Goal: Check status

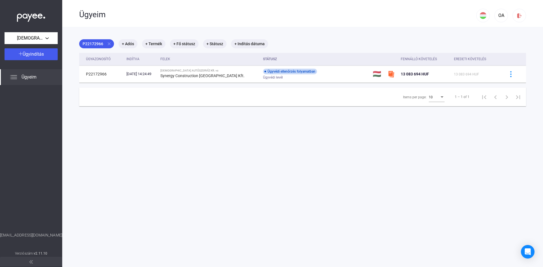
click at [27, 76] on span "Ügyeim" at bounding box center [29, 77] width 15 height 7
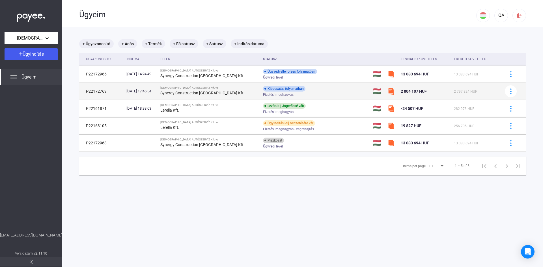
click at [146, 91] on div "[DATE] 17:46:54" at bounding box center [140, 92] width 29 height 6
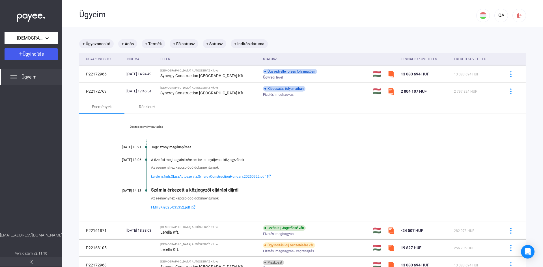
click at [158, 126] on link "Összes esemény mutatása" at bounding box center [147, 126] width 78 height 3
